Goal: Task Accomplishment & Management: Manage account settings

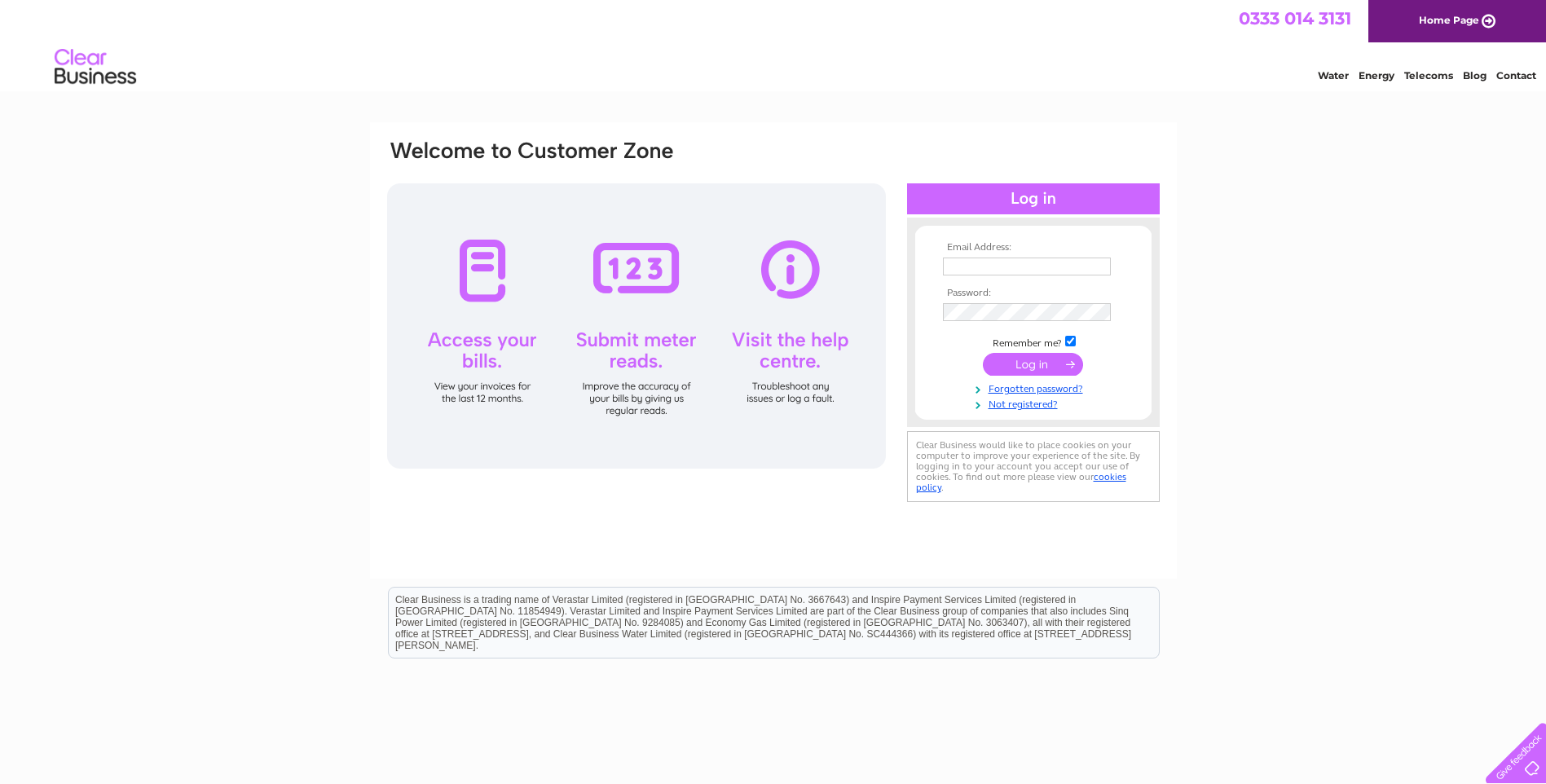
type input "lisa@sehps.co.uk"
click at [1032, 363] on input "submit" at bounding box center [1033, 363] width 101 height 22
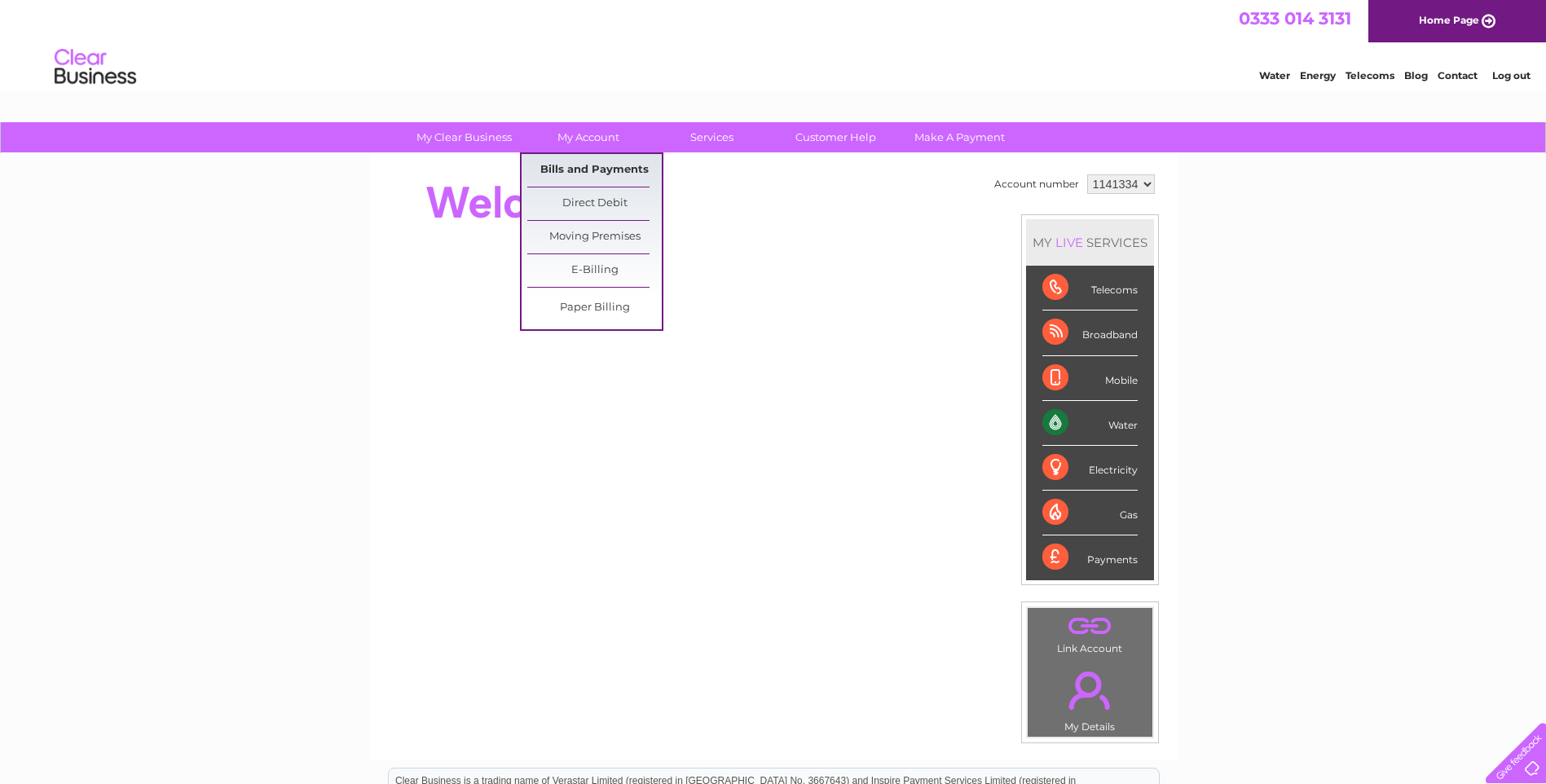
click at [592, 171] on link "Bills and Payments" at bounding box center [595, 170] width 135 height 32
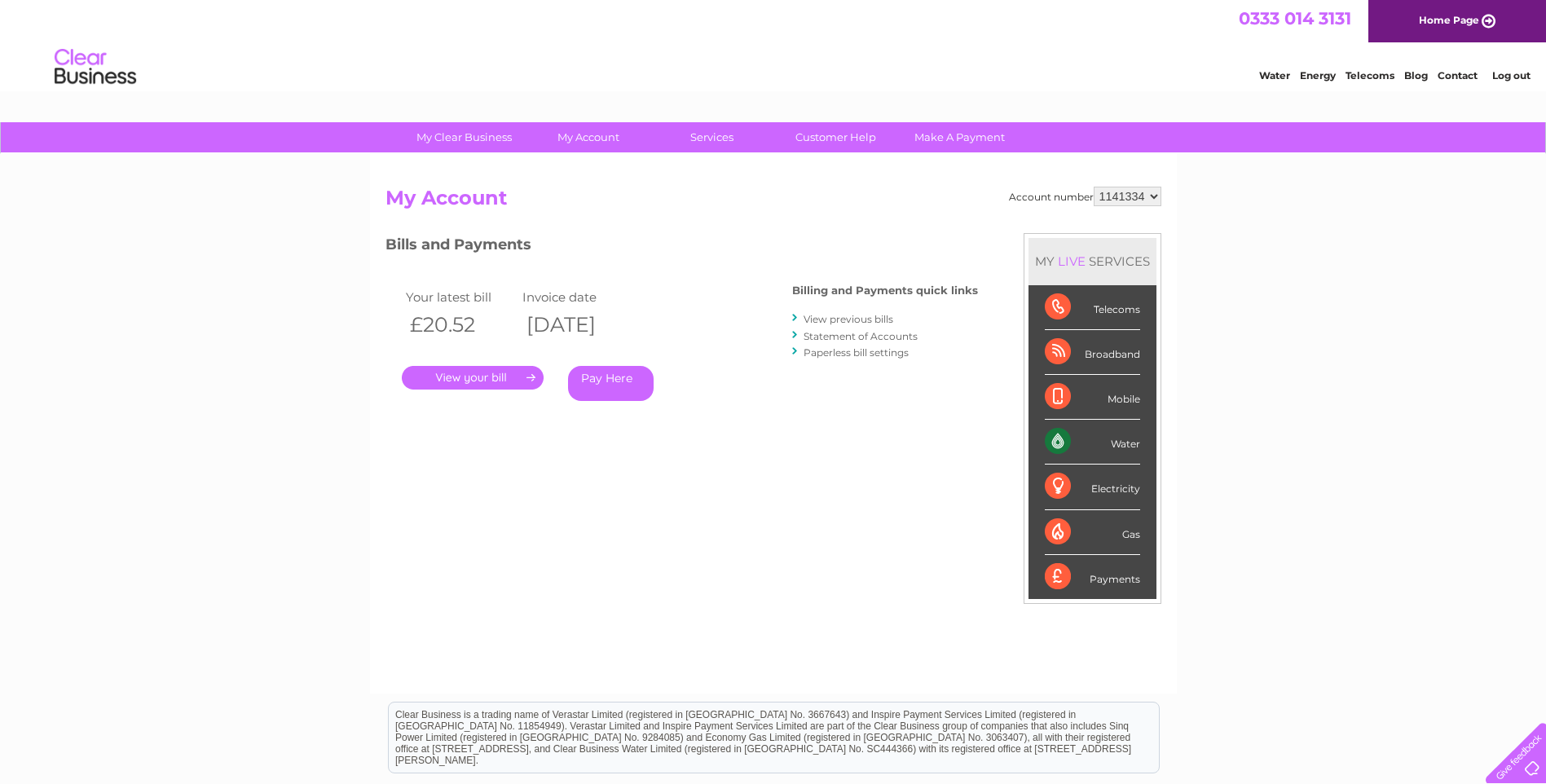
click at [506, 372] on link "." at bounding box center [473, 378] width 142 height 23
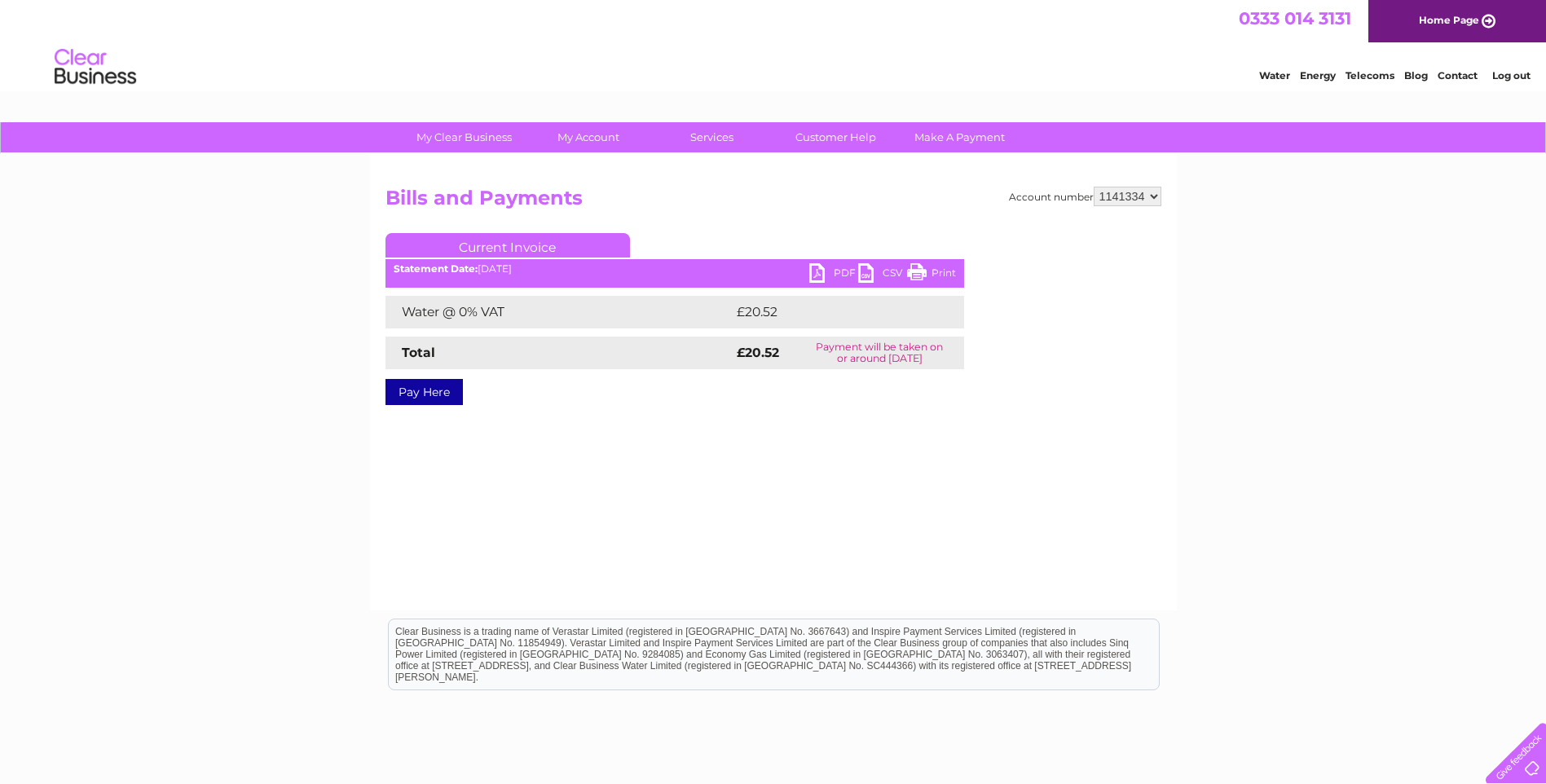
click at [846, 271] on link "PDF" at bounding box center [834, 275] width 49 height 23
click at [837, 273] on link "PDF" at bounding box center [834, 275] width 49 height 23
